Goal: Task Accomplishment & Management: Complete application form

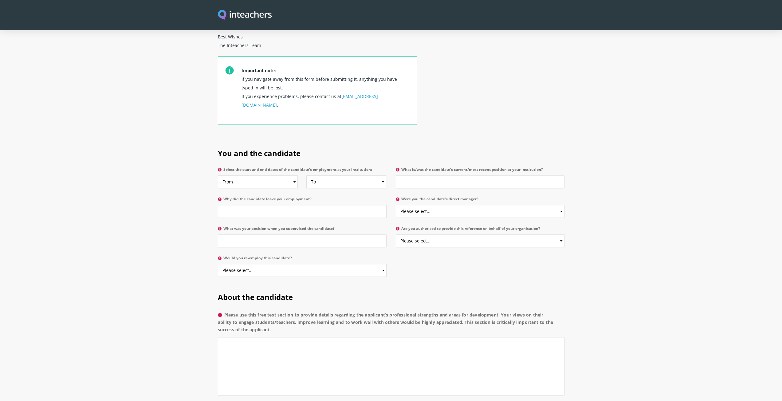
scroll to position [246, 0]
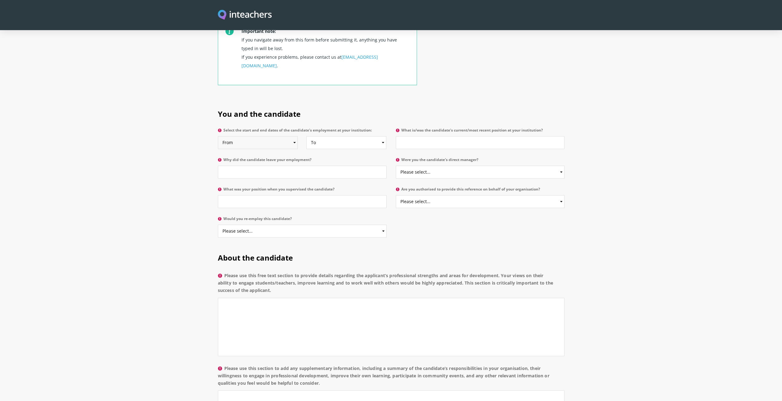
click at [293, 136] on select "From 2025 2024 2023 2022 2021 2020 2019 2018 2017 2016 2015 2014 2013 2012 2011…" at bounding box center [258, 142] width 80 height 13
select select "2016"
click at [218, 136] on select "From 2025 2024 2023 2022 2021 2020 2019 2018 2017 2016 2015 2014 2013 2012 2011…" at bounding box center [258, 142] width 80 height 13
click at [343, 136] on select "To Currently 2025 2024 2023 2022 2021 2020 2019 2018 2017 2016 2015 2014 2013 2…" at bounding box center [346, 142] width 80 height 13
select select "2017"
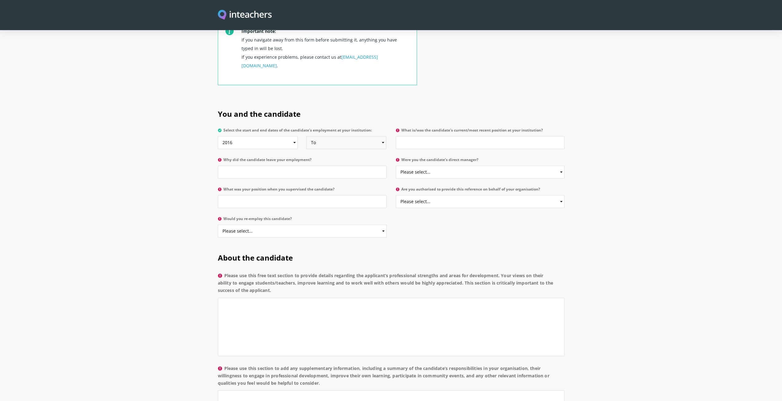
click at [306, 136] on select "To Currently 2025 2024 2023 2022 2021 2020 2019 2018 2017 2016 2015 2014 2013 2…" at bounding box center [346, 142] width 80 height 13
click at [428, 136] on input "What is/was the candidate's current/most recent position at your institution?" at bounding box center [480, 142] width 169 height 13
type input "Teaching assistant"
type input "Unknown"
click at [433, 166] on select "Please select... Yes No" at bounding box center [480, 172] width 169 height 13
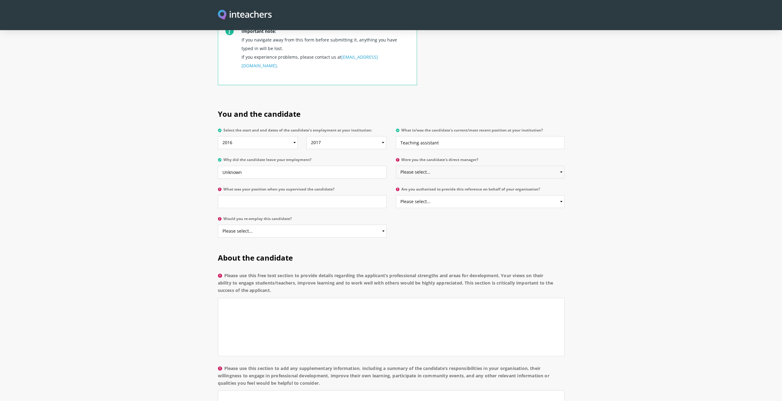
select select "No"
click at [396, 166] on select "Please select... Yes No" at bounding box center [480, 172] width 169 height 13
click at [327, 195] on input "What was your position when you supervised the candidate?" at bounding box center [302, 201] width 169 height 13
type input "Class teacher"
click at [466, 195] on select "Please select... Yes No" at bounding box center [480, 201] width 169 height 13
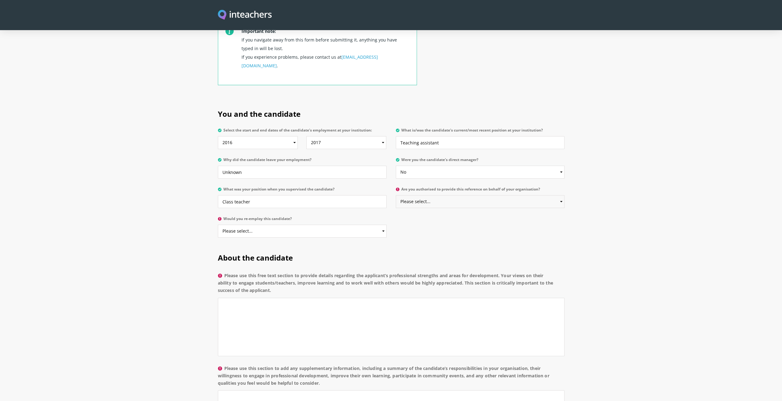
select select "No"
click at [396, 195] on select "Please select... Yes No" at bounding box center [480, 201] width 169 height 13
click at [325, 225] on select "Please select... Yes No" at bounding box center [302, 231] width 169 height 13
select select "Yes"
click at [218, 225] on select "Please select... Yes No" at bounding box center [302, 231] width 169 height 13
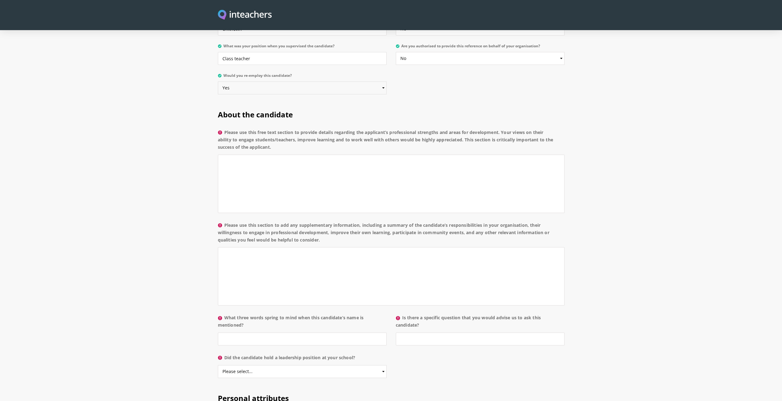
scroll to position [399, 0]
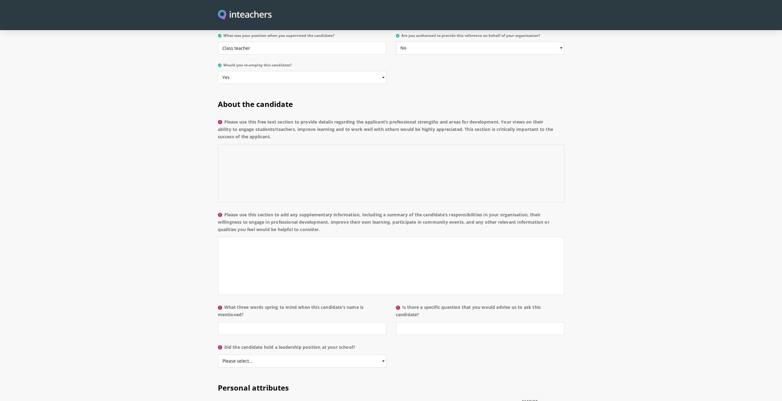
click at [356, 149] on textarea "Please use this free text section to provide details regarding the applicant’s …" at bounding box center [391, 173] width 347 height 58
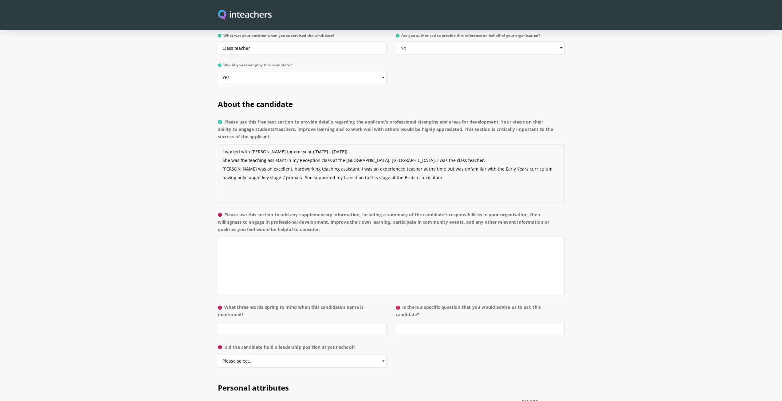
click at [224, 161] on textarea "I worked with [PERSON_NAME] for one year ([DATE] - [DATE]). She was the teachin…" at bounding box center [391, 173] width 347 height 58
click at [232, 161] on textarea "I worked with [PERSON_NAME] for one year ([DATE] - [DATE]). She was the teachin…" at bounding box center [391, 173] width 347 height 58
click at [411, 159] on textarea "I worked with [PERSON_NAME] for one year ([DATE] - [DATE]). She was the teachin…" at bounding box center [391, 173] width 347 height 58
click at [286, 163] on textarea "I worked with [PERSON_NAME] for one year ([DATE] - [DATE]). She was the teachin…" at bounding box center [391, 173] width 347 height 58
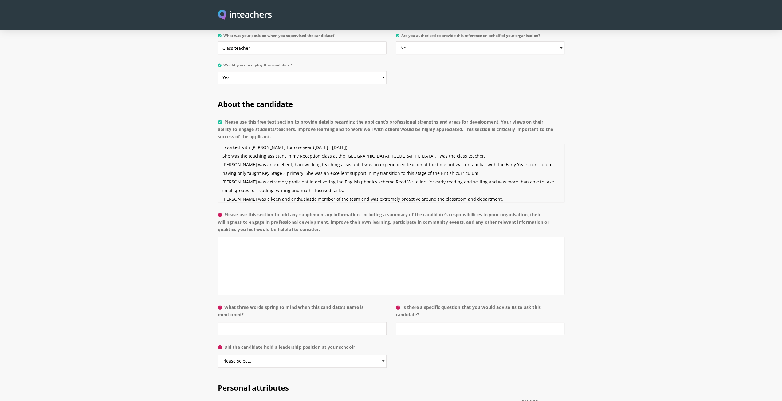
scroll to position [13, 0]
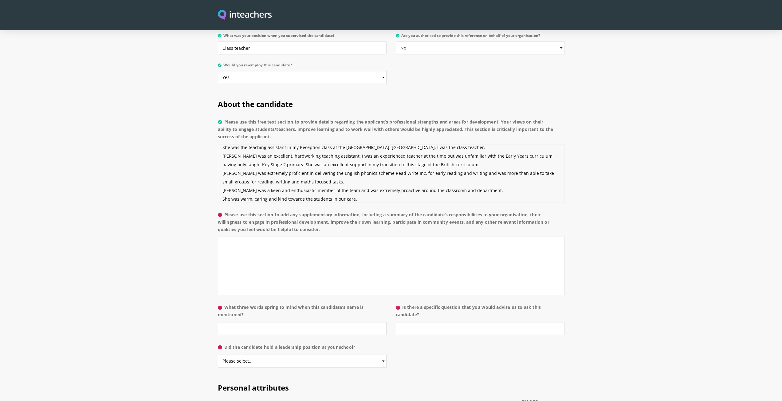
type textarea "I worked with [PERSON_NAME] for one year ([DATE] - [DATE]). She was the teachin…"
click at [372, 244] on textarea "Please use this section to add any supplementary information, including a summa…" at bounding box center [391, 266] width 347 height 58
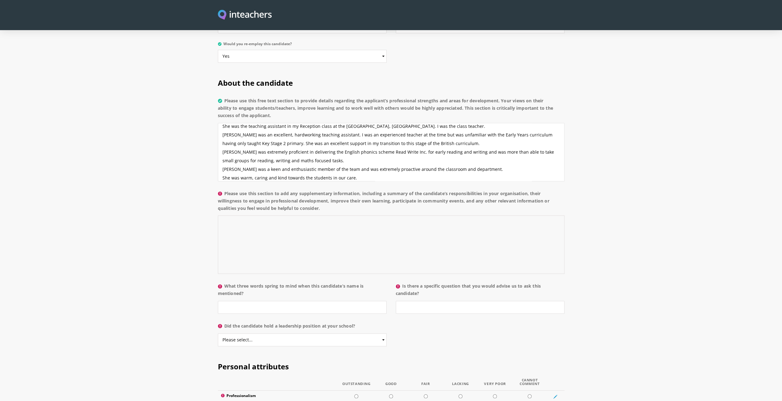
scroll to position [430, 0]
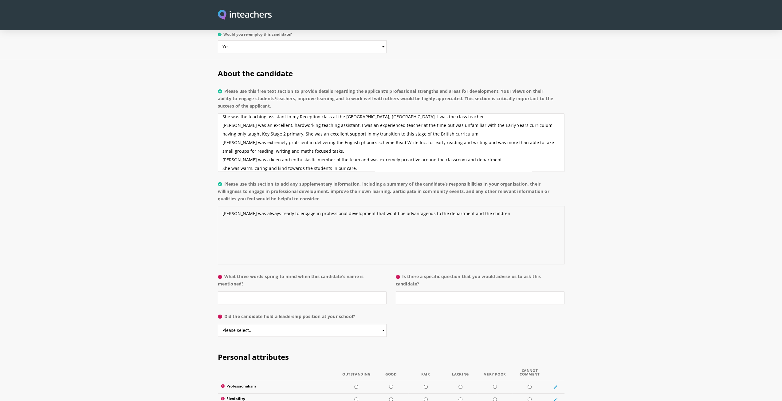
click at [487, 206] on textarea "[PERSON_NAME] was always ready to engage in professional development that would…" at bounding box center [391, 235] width 347 height 58
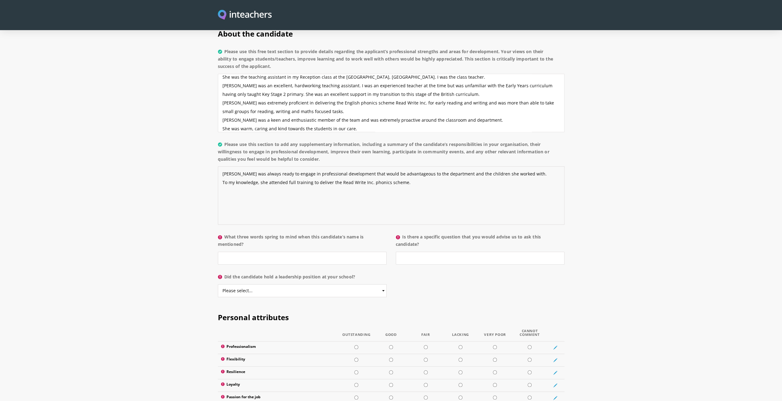
scroll to position [492, 0]
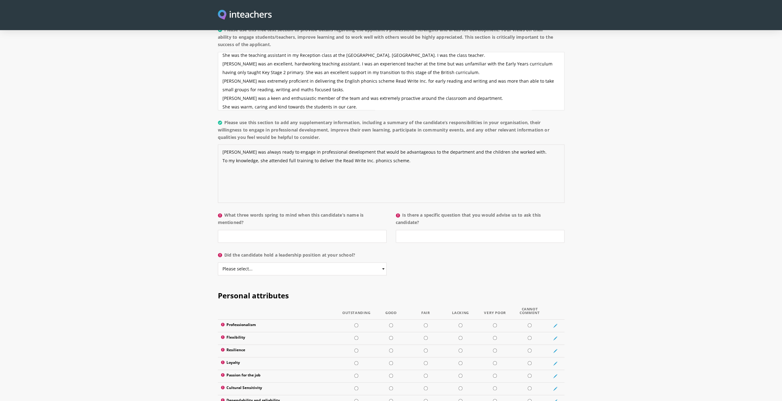
type textarea "[PERSON_NAME] was always ready to engage in professional development that would…"
click at [268, 230] on input "What three words spring to mind when this candidate’s name is mentioned?" at bounding box center [302, 236] width 169 height 13
type input "k"
type input "o"
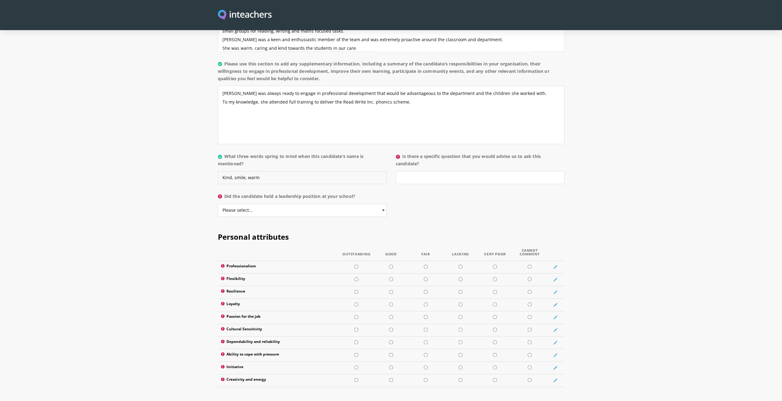
scroll to position [553, 0]
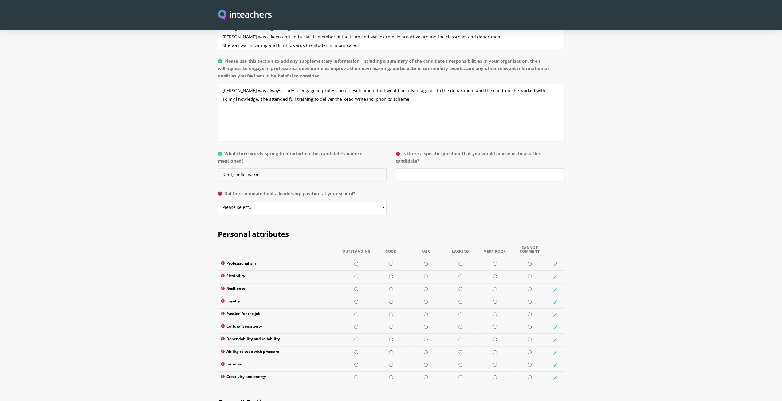
type input "Kind, smile, warm"
click at [414, 168] on input "Is there a specific question that you would advise us to ask this candidate?" at bounding box center [480, 174] width 169 height 13
type input "What is your best memory of the time you have spent working in schools?"
click at [311, 201] on select "Please select... Yes No" at bounding box center [302, 207] width 169 height 13
select select "No"
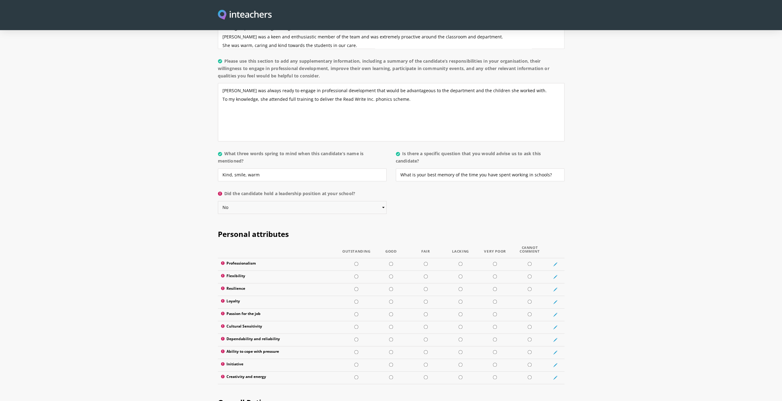
click at [218, 201] on select "Please select... Yes No" at bounding box center [302, 207] width 169 height 13
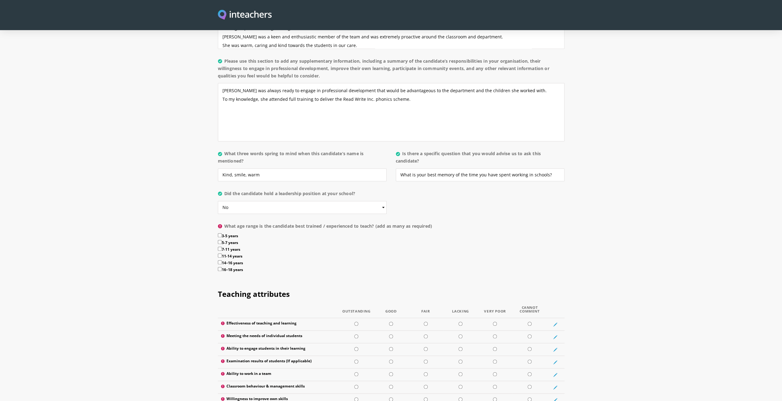
click at [233, 233] on label "3-5 years" at bounding box center [391, 236] width 347 height 7
click at [222, 233] on input "3-5 years" at bounding box center [220, 235] width 4 height 4
checkbox input "true"
click at [230, 240] on label "5-7 years" at bounding box center [391, 243] width 347 height 7
click at [222, 240] on input "5-7 years" at bounding box center [220, 242] width 4 height 4
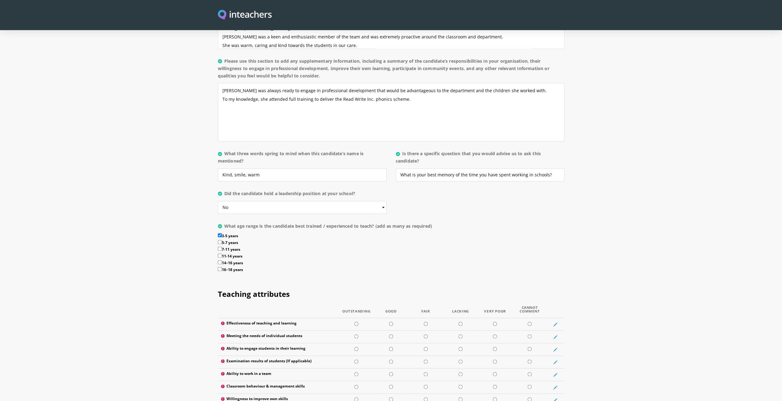
checkbox input "true"
click at [223, 247] on label "7-11 years" at bounding box center [391, 250] width 347 height 7
click at [222, 247] on input "7-11 years" at bounding box center [220, 249] width 4 height 4
checkbox input "true"
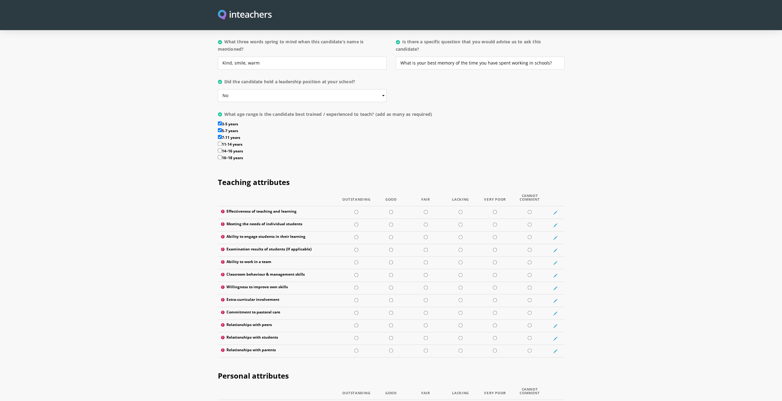
scroll to position [676, 0]
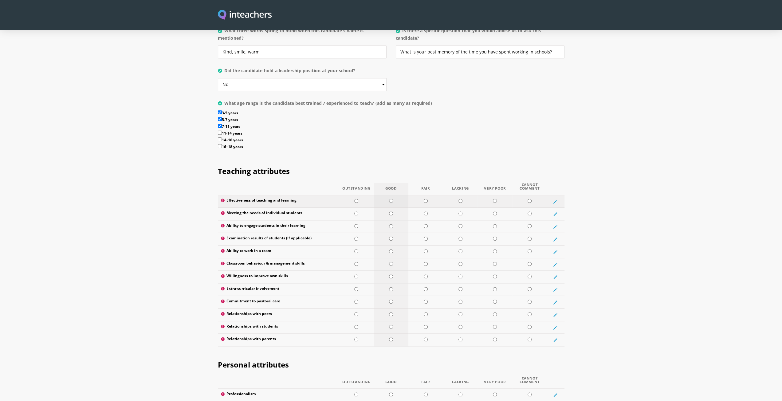
click at [393, 199] on input "radio" at bounding box center [391, 201] width 4 height 4
radio input "true"
click at [392, 211] on input "radio" at bounding box center [391, 213] width 4 height 4
radio input "true"
click at [391, 224] on input "radio" at bounding box center [391, 226] width 4 height 4
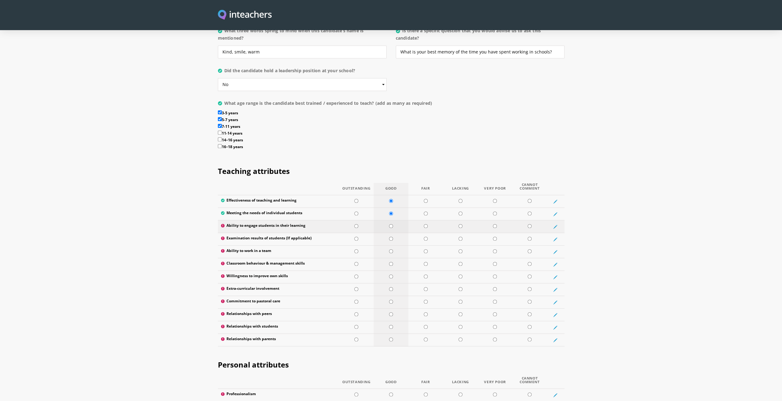
radio input "true"
click at [527, 233] on td at bounding box center [529, 239] width 35 height 13
radio input "true"
click at [349, 246] on td at bounding box center [356, 252] width 35 height 13
radio input "true"
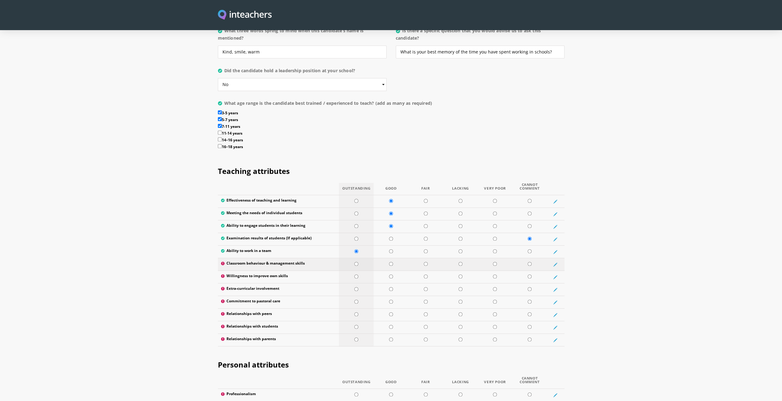
click at [356, 262] on input "radio" at bounding box center [356, 264] width 4 height 4
radio input "true"
click at [361, 271] on td at bounding box center [356, 277] width 35 height 13
radio input "true"
click at [529, 287] on input "radio" at bounding box center [530, 289] width 4 height 4
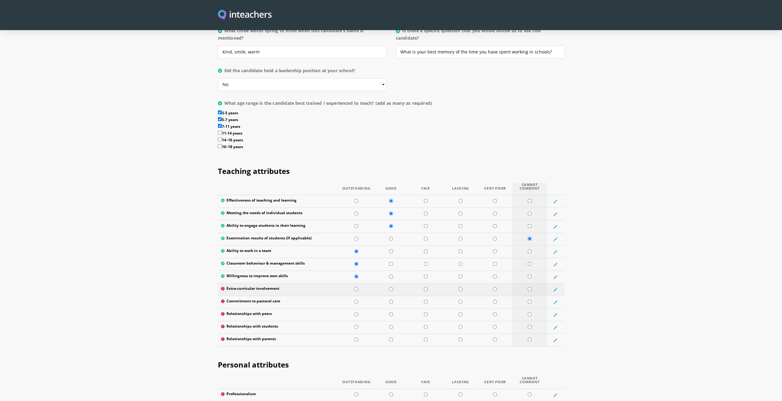
radio input "true"
click at [364, 296] on td at bounding box center [356, 302] width 35 height 13
radio input "true"
click at [364, 309] on td at bounding box center [356, 315] width 35 height 13
radio input "true"
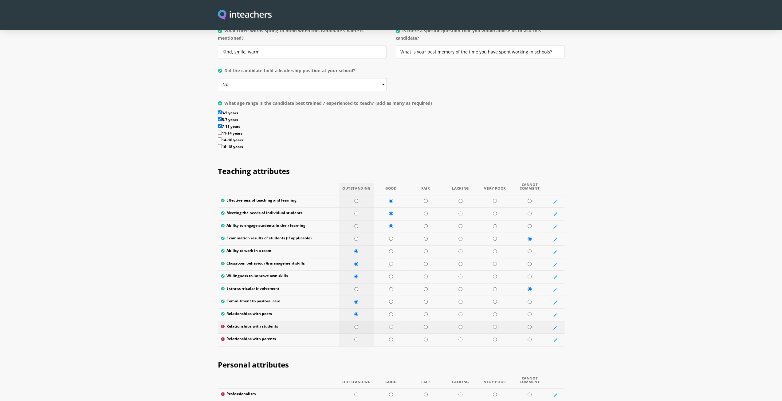
click at [364, 321] on td at bounding box center [356, 327] width 35 height 13
radio input "true"
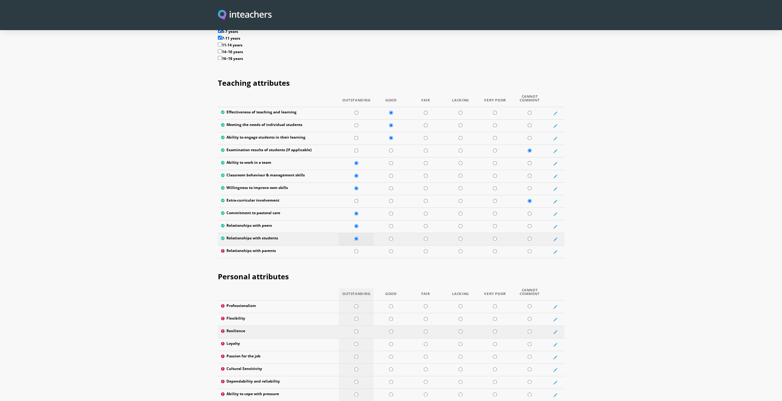
scroll to position [768, 0]
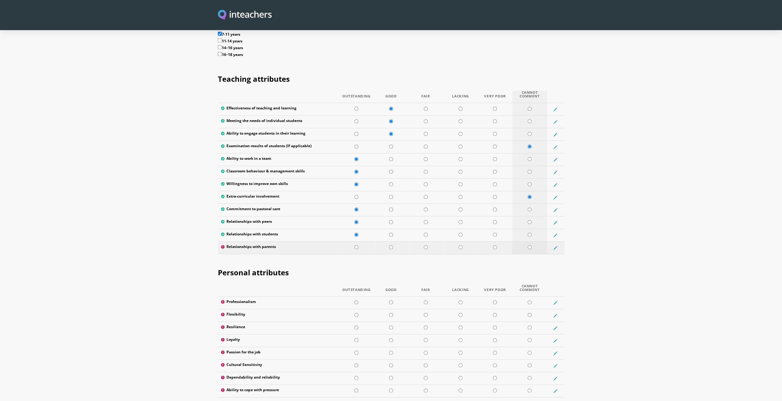
click at [523, 242] on td at bounding box center [529, 248] width 35 height 13
radio input "true"
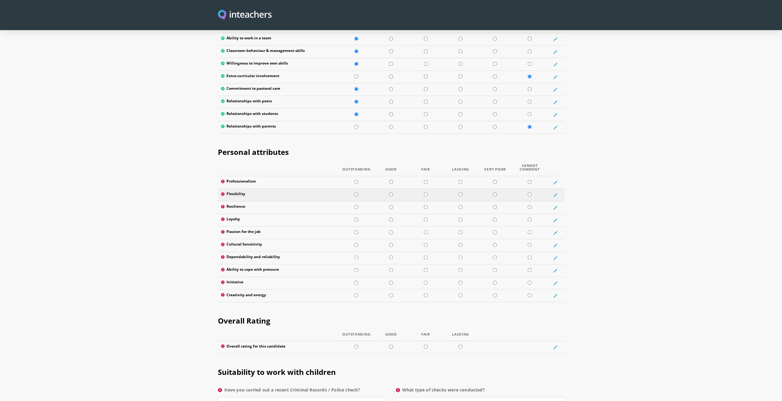
scroll to position [891, 0]
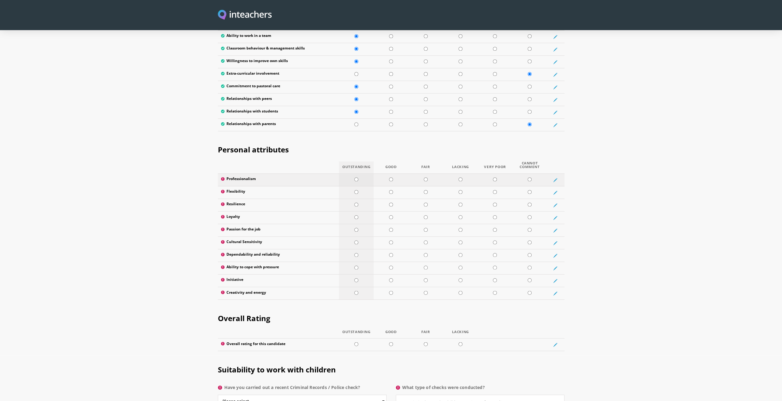
click at [355, 174] on td at bounding box center [356, 180] width 35 height 13
radio input "true"
click at [391, 186] on td at bounding box center [391, 192] width 35 height 13
radio input "true"
click at [367, 199] on td at bounding box center [356, 205] width 35 height 13
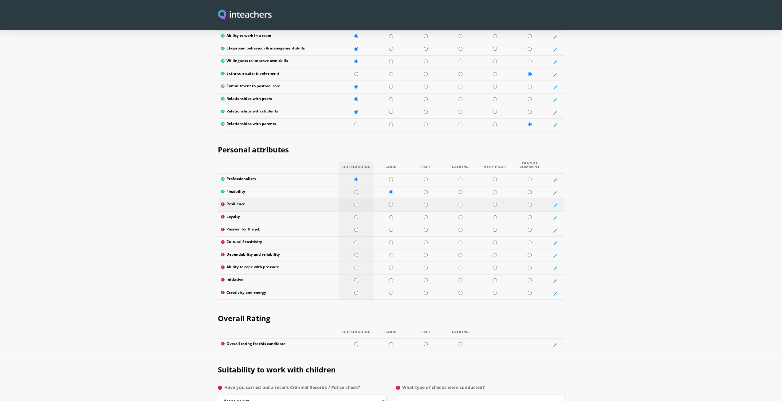
radio input "true"
click at [365, 211] on td at bounding box center [356, 217] width 35 height 13
radio input "true"
click at [391, 228] on input "radio" at bounding box center [391, 230] width 4 height 4
radio input "true"
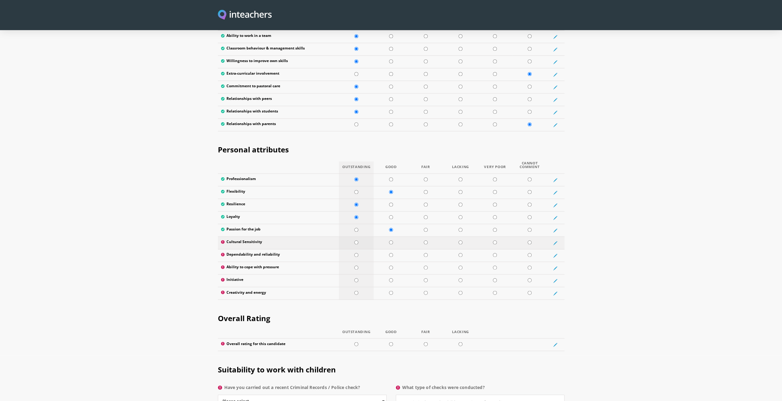
click at [366, 237] on td at bounding box center [356, 243] width 35 height 13
radio input "true"
click at [364, 249] on td at bounding box center [356, 255] width 35 height 13
radio input "true"
click at [366, 262] on td at bounding box center [356, 268] width 35 height 13
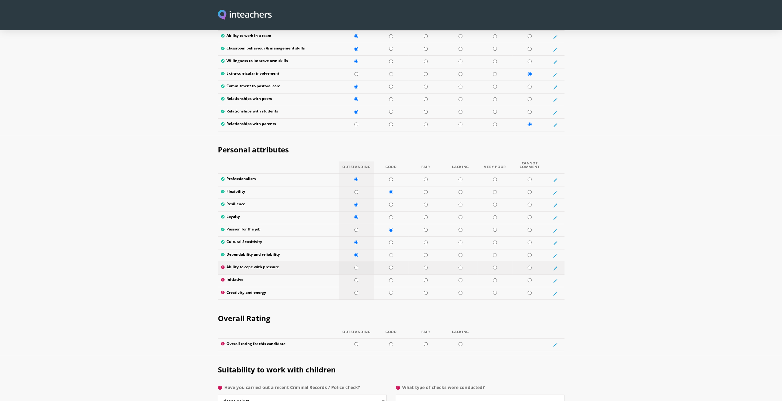
radio input "true"
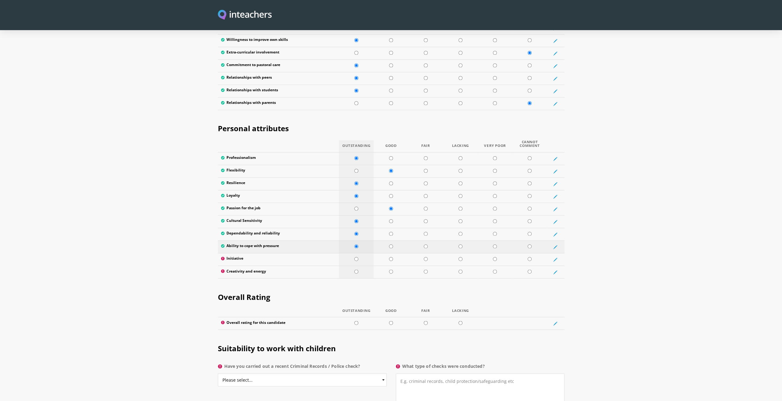
scroll to position [922, 0]
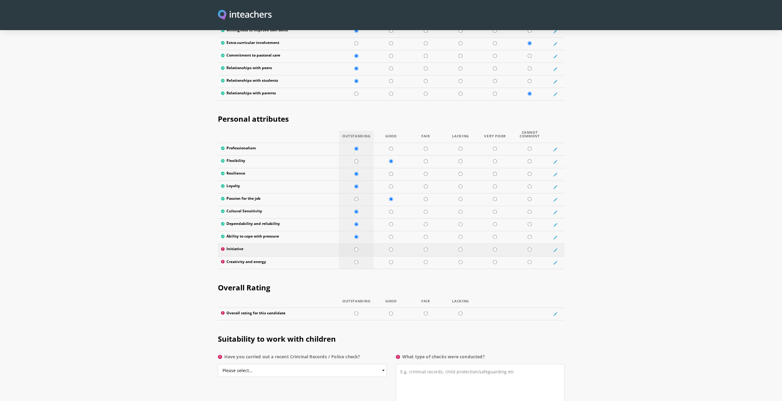
click at [364, 244] on td at bounding box center [356, 250] width 35 height 13
radio input "true"
click at [364, 256] on td at bounding box center [356, 262] width 35 height 13
radio input "true"
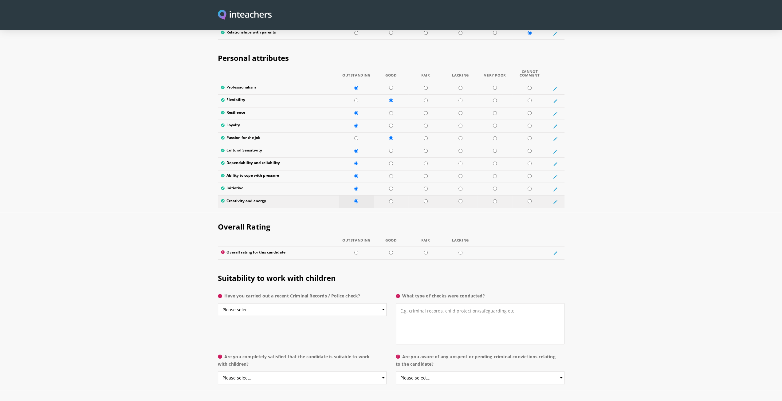
scroll to position [983, 0]
click at [369, 246] on td at bounding box center [356, 252] width 35 height 13
radio input "true"
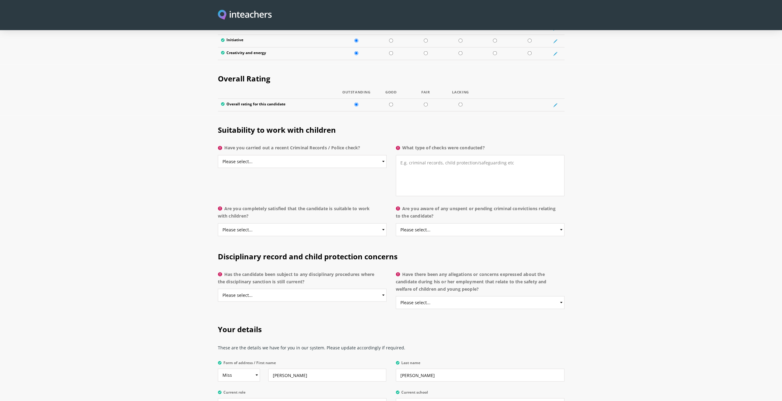
scroll to position [1137, 0]
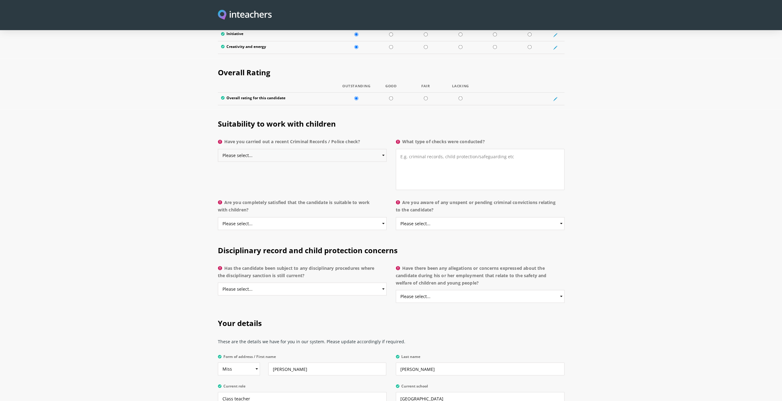
click at [350, 149] on select "Please select... Yes No Do not know" at bounding box center [302, 155] width 169 height 13
click at [218, 149] on select "Please select... Yes No Do not know" at bounding box center [302, 155] width 169 height 13
click at [294, 149] on select "Please select... Yes No Do not know" at bounding box center [302, 155] width 169 height 13
select select "Do not know"
click at [218, 149] on select "Please select... Yes No Do not know" at bounding box center [302, 155] width 169 height 13
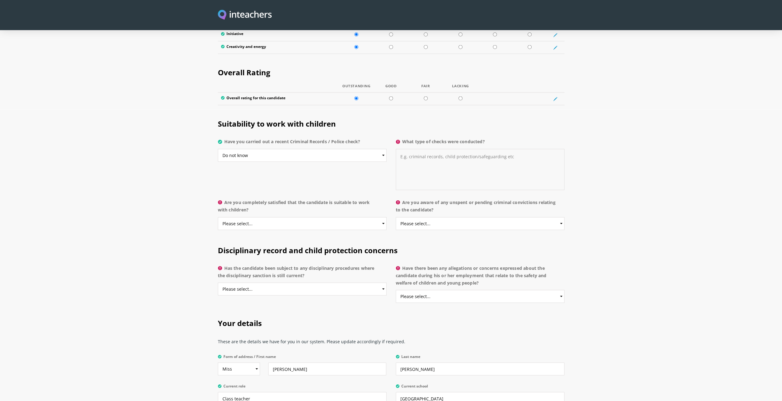
click at [435, 149] on textarea "What type of checks were conducted?" at bounding box center [480, 169] width 169 height 41
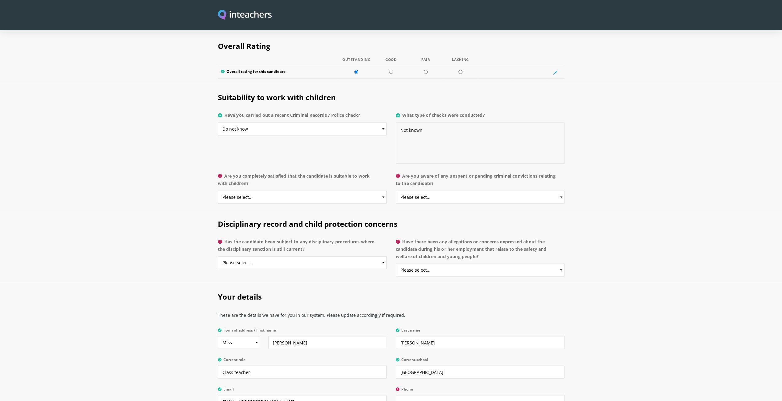
scroll to position [1198, 0]
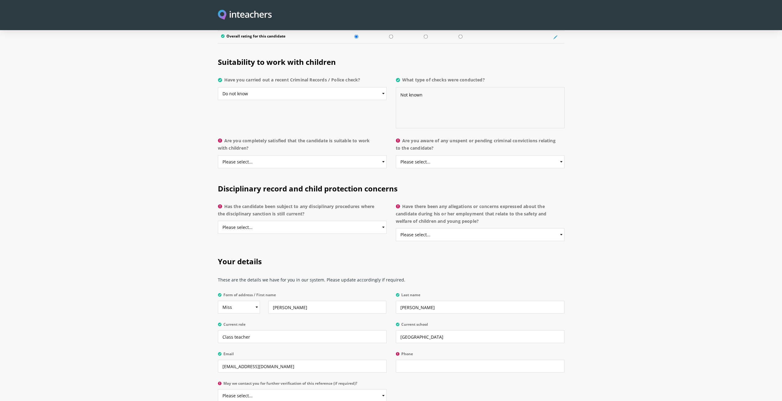
type textarea "Not known"
click at [332, 155] on select "Please select... Yes No Do not know" at bounding box center [302, 161] width 169 height 13
select select "Yes"
click at [218, 155] on select "Please select... Yes No Do not know" at bounding box center [302, 161] width 169 height 13
click at [438, 155] on select "Please select... Yes No Do not know" at bounding box center [480, 161] width 169 height 13
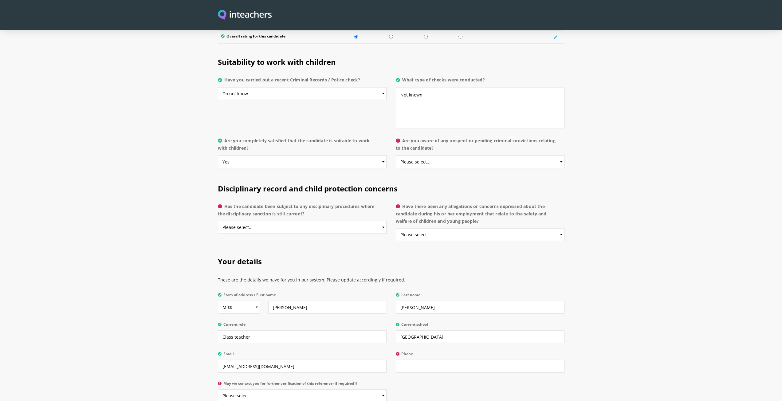
click at [426, 200] on p "Have there been any allegations or concerns expressed about the candidate durin…" at bounding box center [480, 223] width 169 height 47
click at [425, 155] on select "Please select... Yes No Do not know" at bounding box center [480, 161] width 169 height 13
select select "Do not know"
click at [396, 155] on select "Please select... Yes No Do not know" at bounding box center [480, 161] width 169 height 13
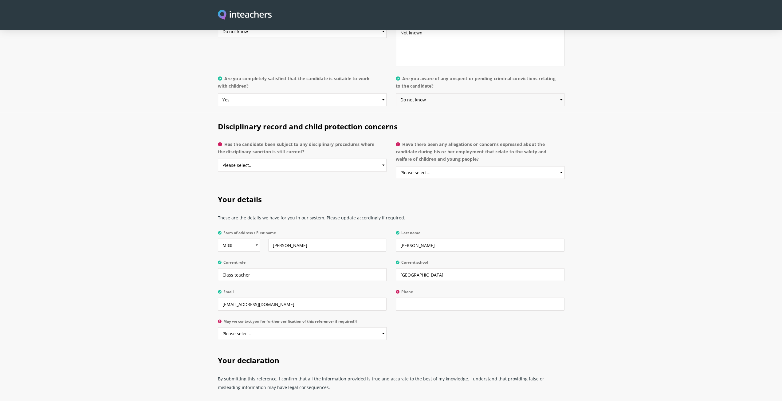
scroll to position [1291, 0]
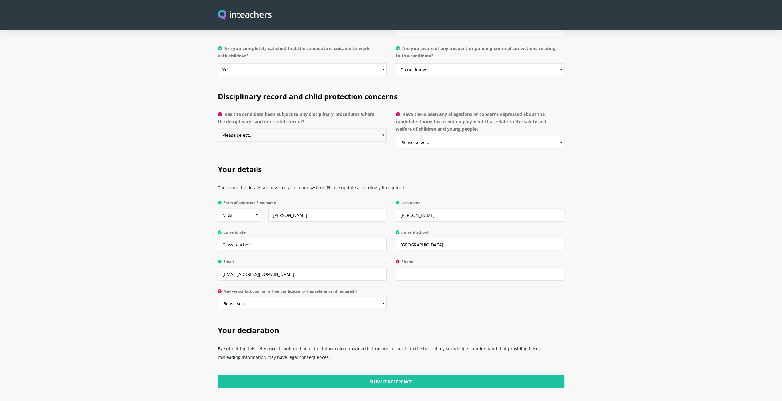
click at [314, 129] on select "Please select... Yes No Do not know" at bounding box center [302, 135] width 169 height 13
select select "Do not know"
click at [218, 129] on select "Please select... Yes No Do not know" at bounding box center [302, 135] width 169 height 13
click at [457, 136] on select "Please select... Yes No Do not know" at bounding box center [480, 142] width 169 height 13
select select "Do not know"
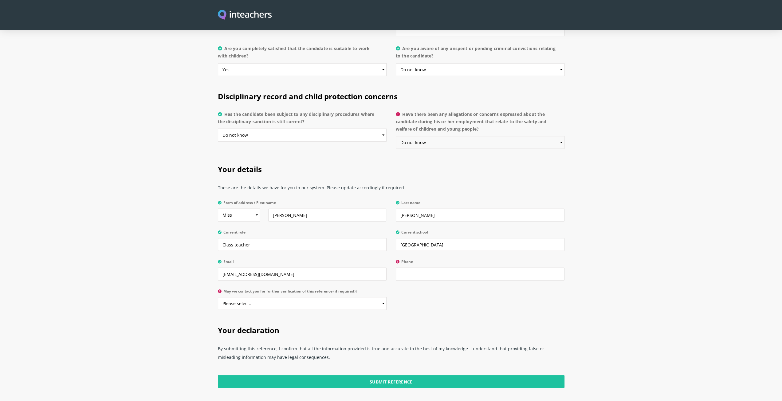
click at [396, 136] on select "Please select... Yes No Do not know" at bounding box center [480, 142] width 169 height 13
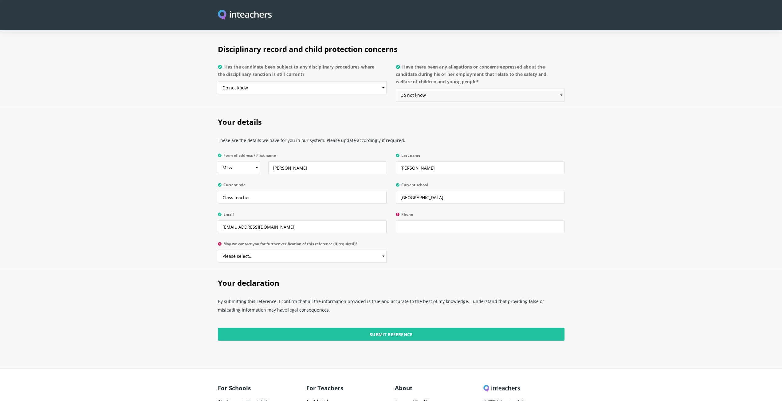
scroll to position [1352, 0]
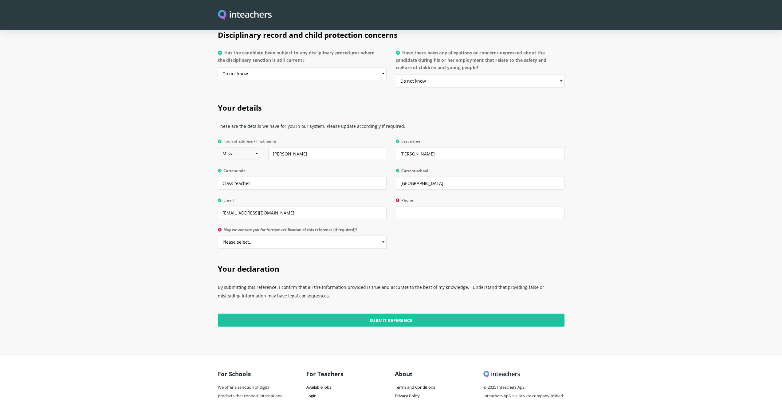
click at [249, 147] on select "Select Mr Mrs Miss Ms Dr [PERSON_NAME]" at bounding box center [239, 153] width 42 height 13
select select "Mrs"
click at [218, 147] on select "Select Mr Mrs Miss Ms Dr [PERSON_NAME]" at bounding box center [239, 153] width 42 height 13
click at [400, 147] on input "[PERSON_NAME]" at bounding box center [480, 153] width 169 height 13
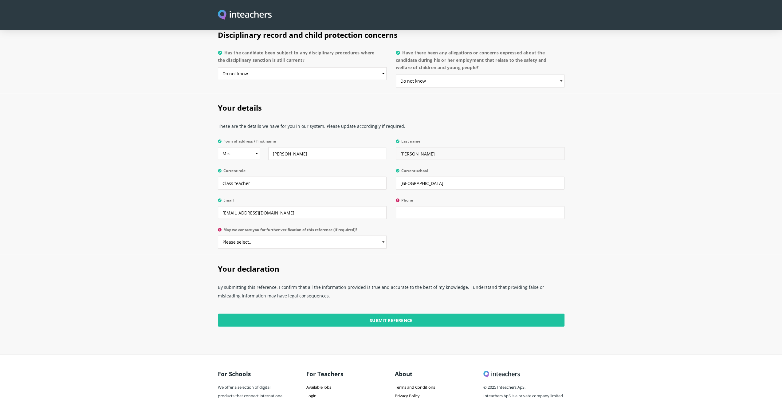
type input "[PERSON_NAME]"
click at [259, 177] on input "Class teacher" at bounding box center [302, 183] width 169 height 13
type input "C"
type input "Supply teacher"
type input "[PHONE_NUMBER]"
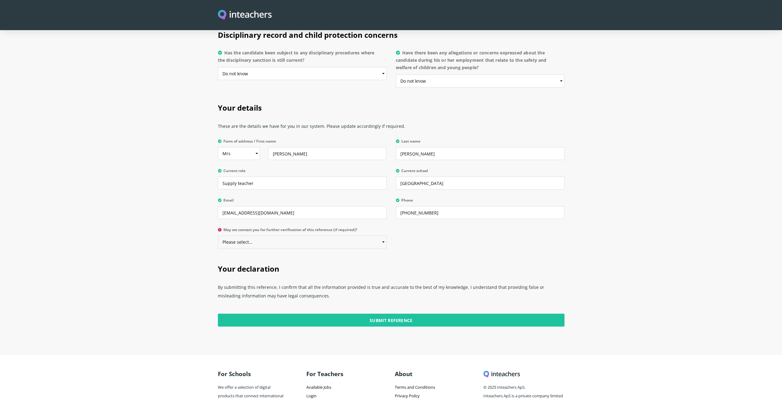
click at [288, 236] on select "Please select... Yes No" at bounding box center [302, 242] width 169 height 13
select select "Yes"
click at [218, 236] on select "Please select... Yes No" at bounding box center [302, 242] width 169 height 13
click at [469, 255] on h2 "Your declaration" at bounding box center [391, 268] width 347 height 26
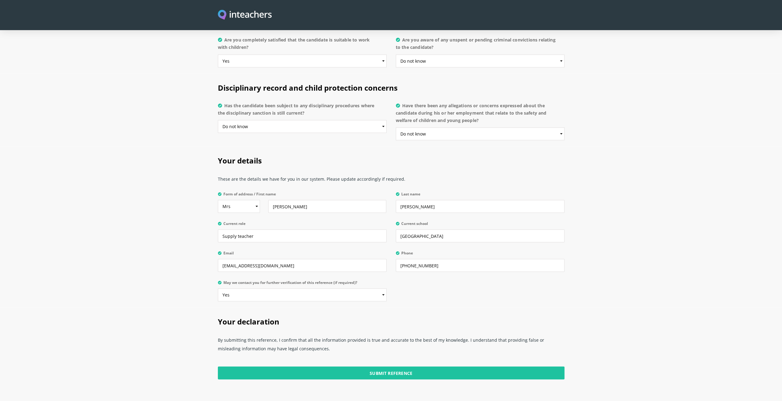
scroll to position [1376, 0]
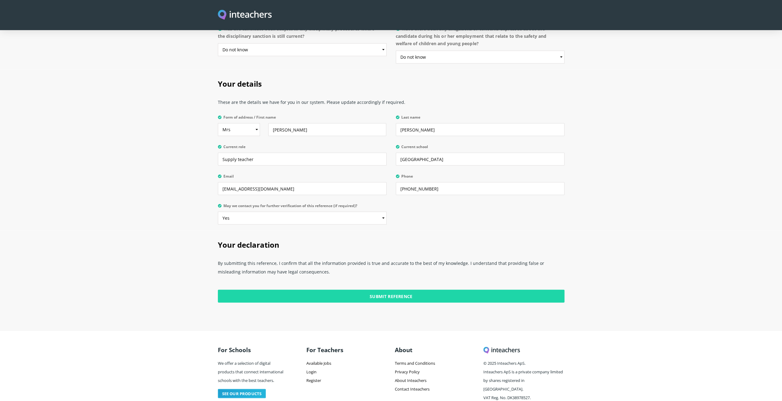
click at [398, 290] on input "Submit Reference" at bounding box center [391, 296] width 347 height 13
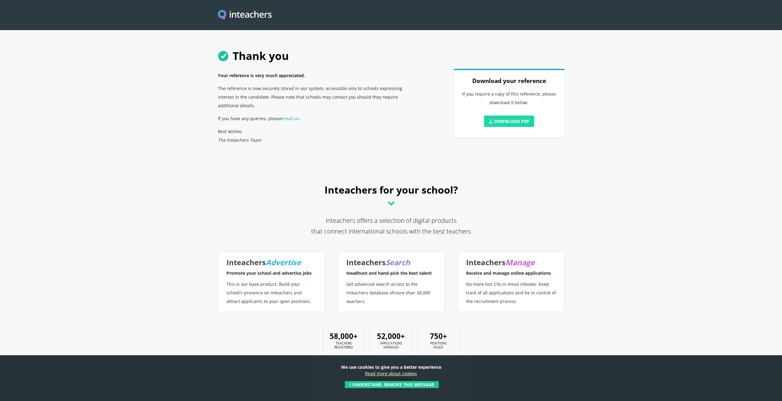
click at [505, 120] on link "Download PDF" at bounding box center [509, 121] width 50 height 11
